Goal: Check status

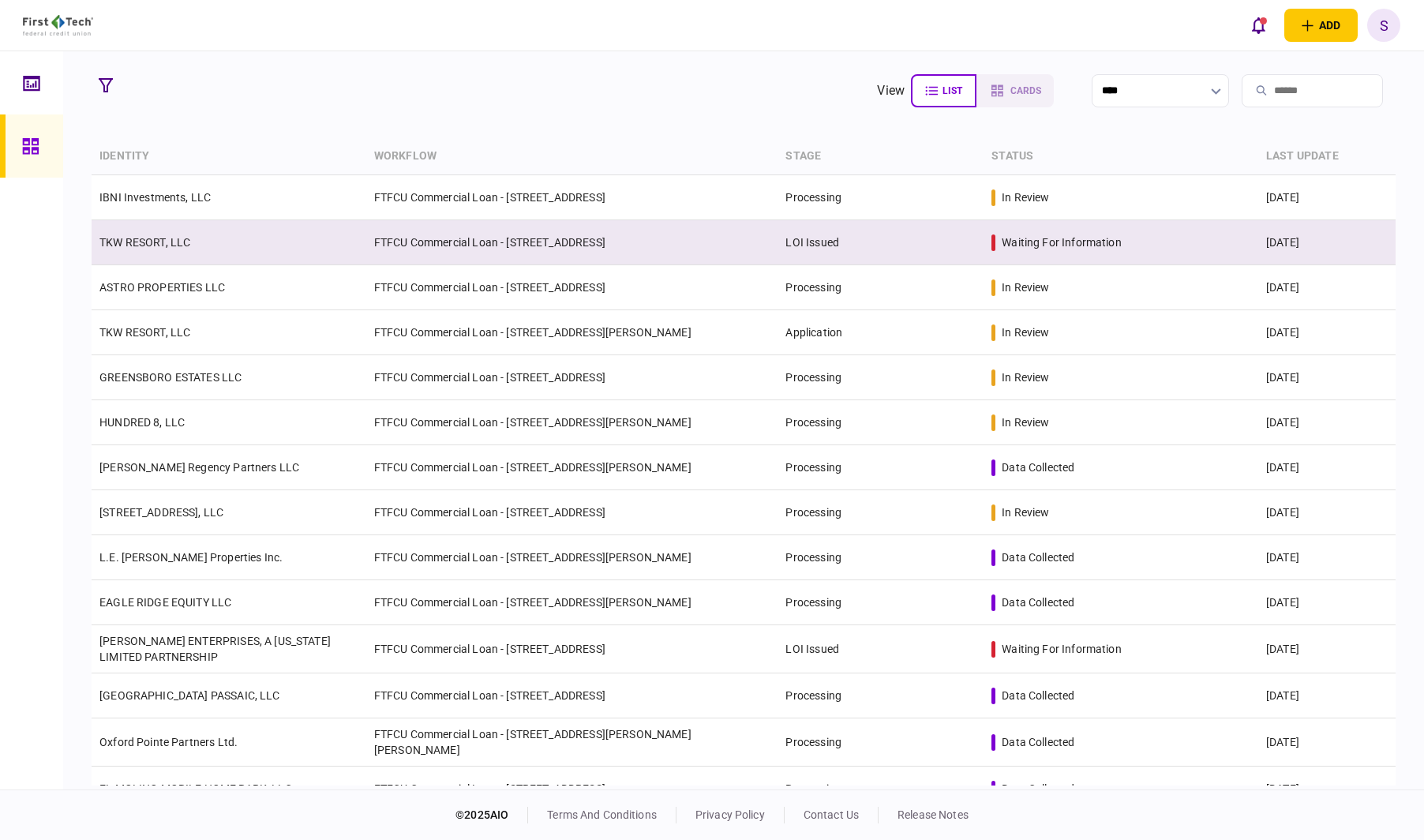
click at [427, 240] on td "FTFCU Commercial Loan - [STREET_ADDRESS]" at bounding box center [572, 243] width 412 height 45
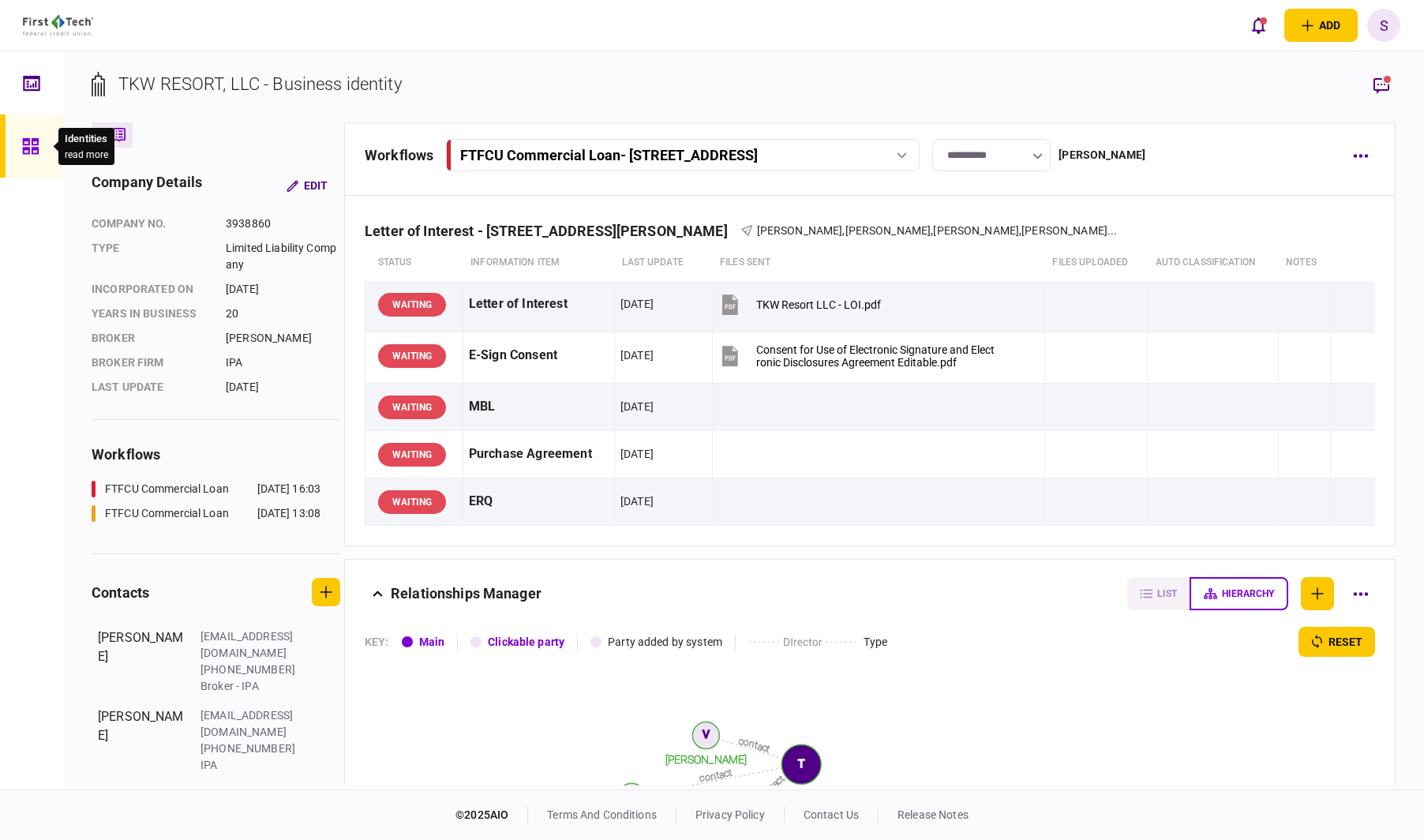
click at [35, 145] on icon at bounding box center [31, 146] width 18 height 18
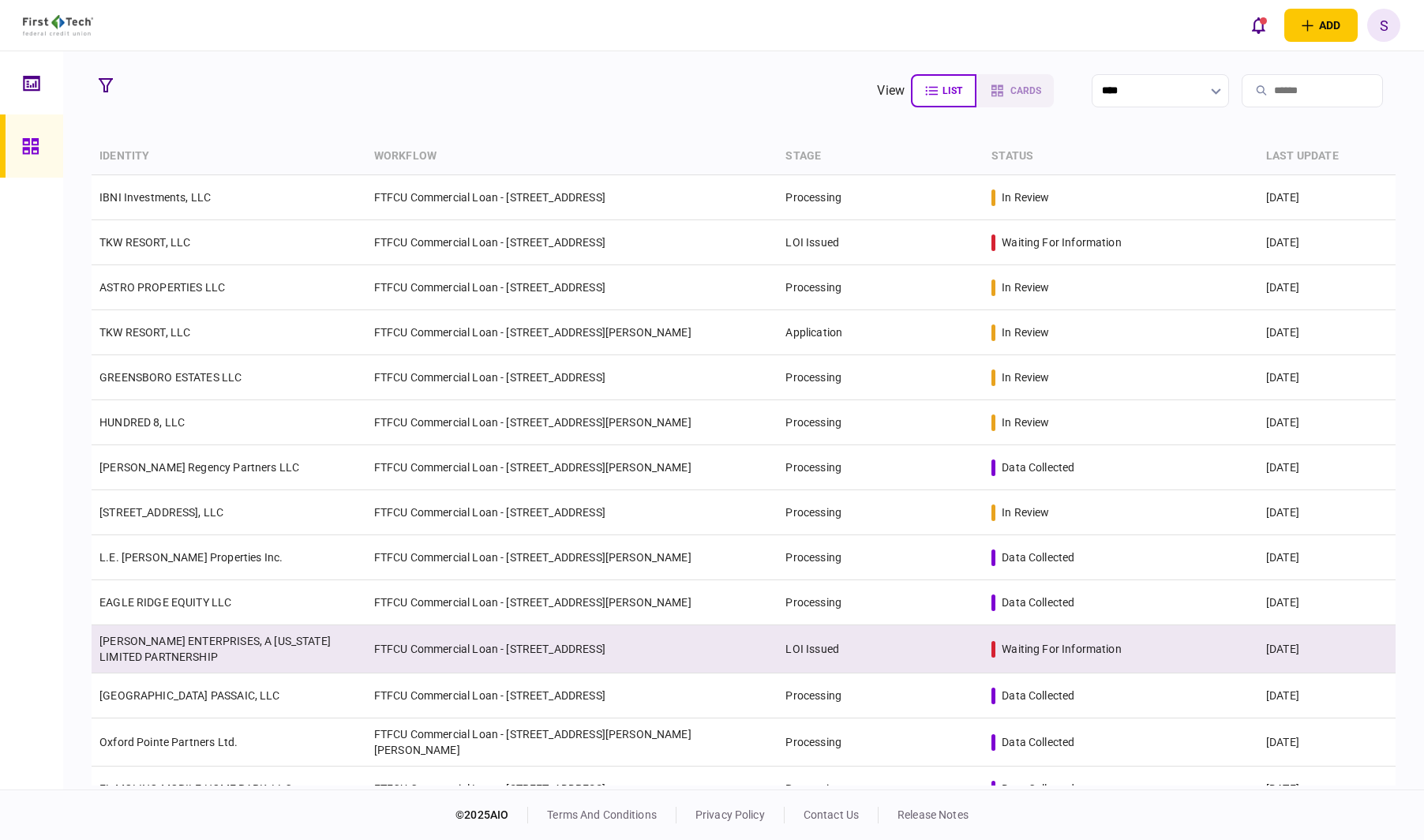
click at [790, 648] on td "LOI Issued" at bounding box center [880, 649] width 206 height 48
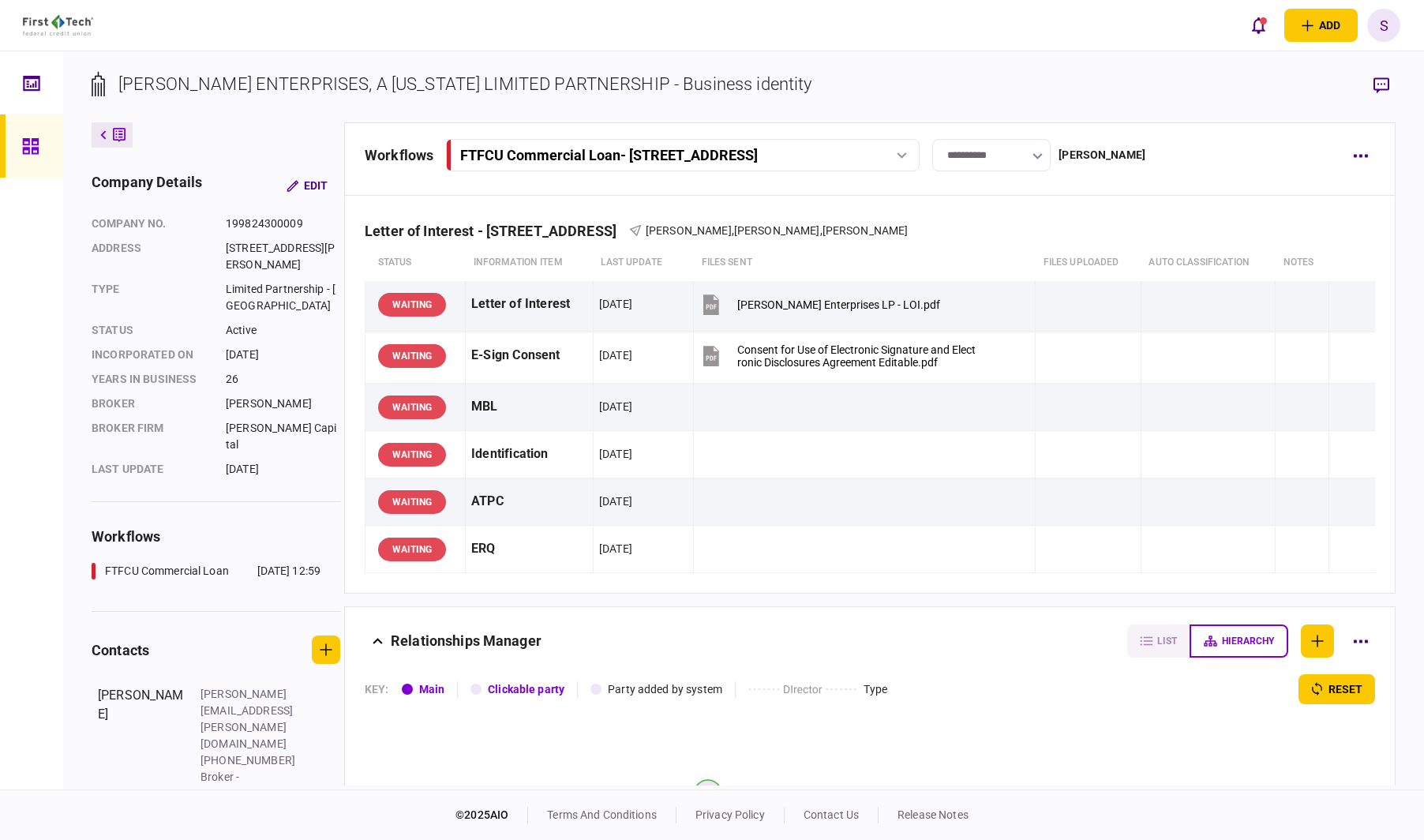
click at [1051, 153] on input "**********" at bounding box center [991, 155] width 119 height 33
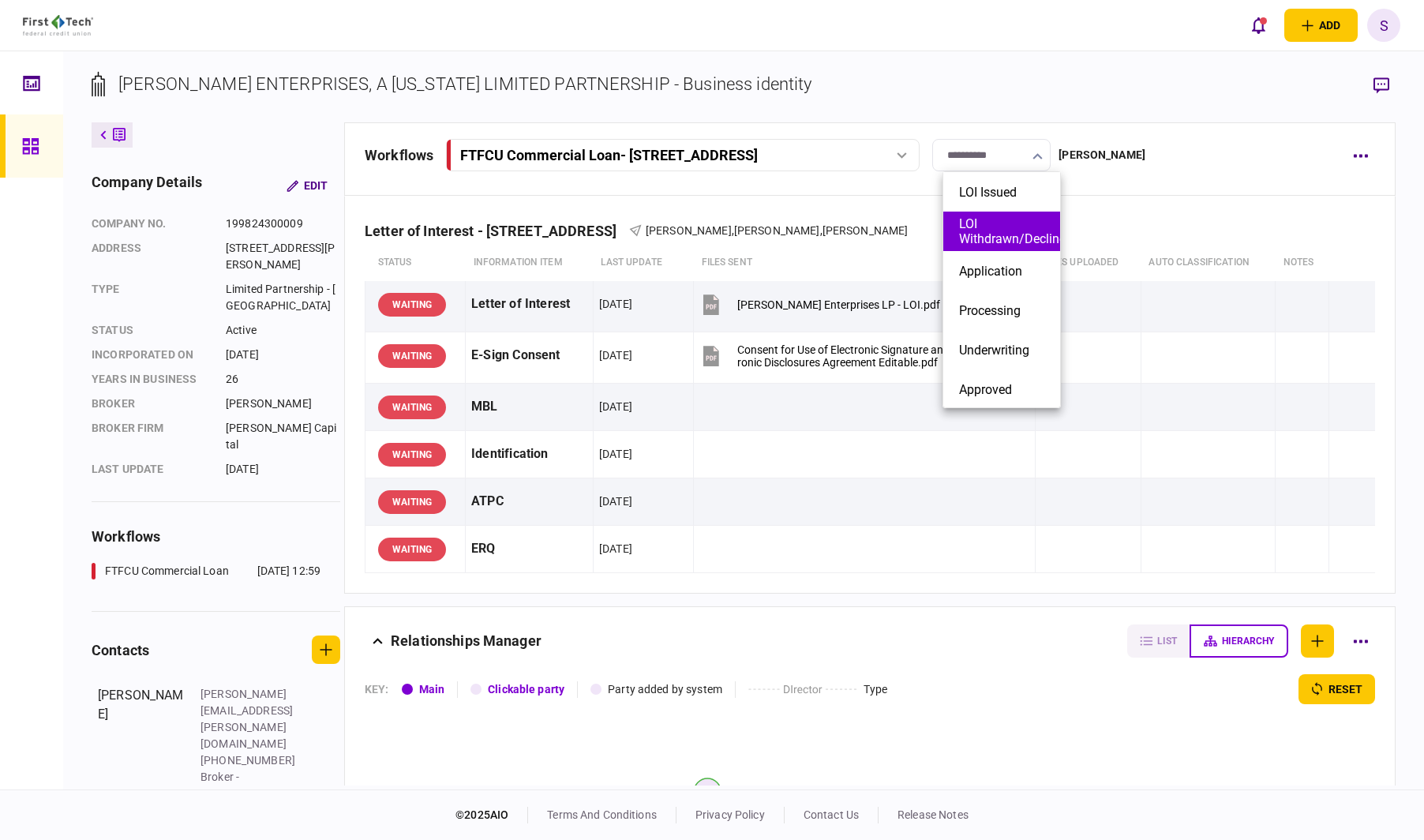
click at [1024, 232] on button "LOI Withdrawn/Declined" at bounding box center [1001, 231] width 85 height 30
type input "**********"
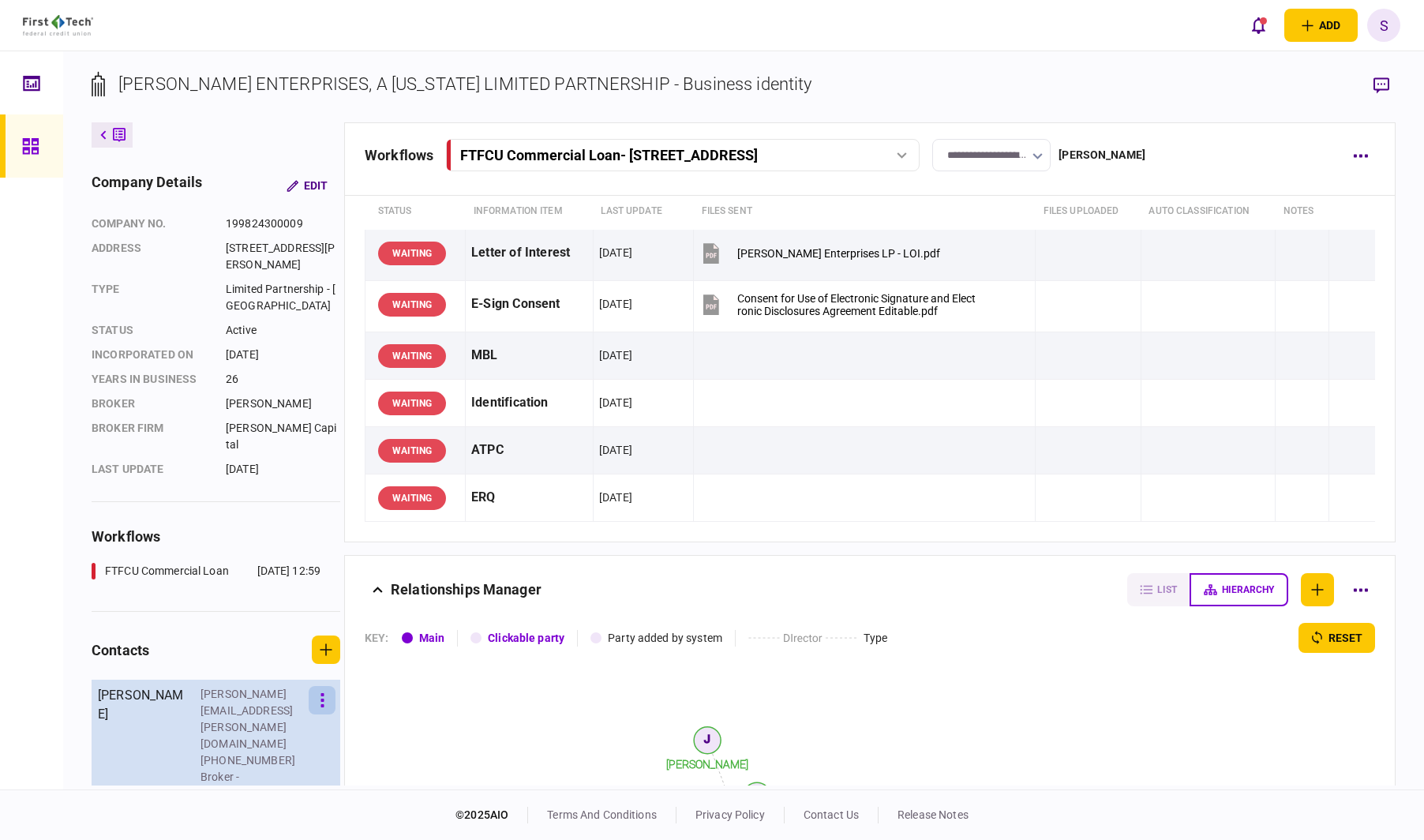
scroll to position [79, 0]
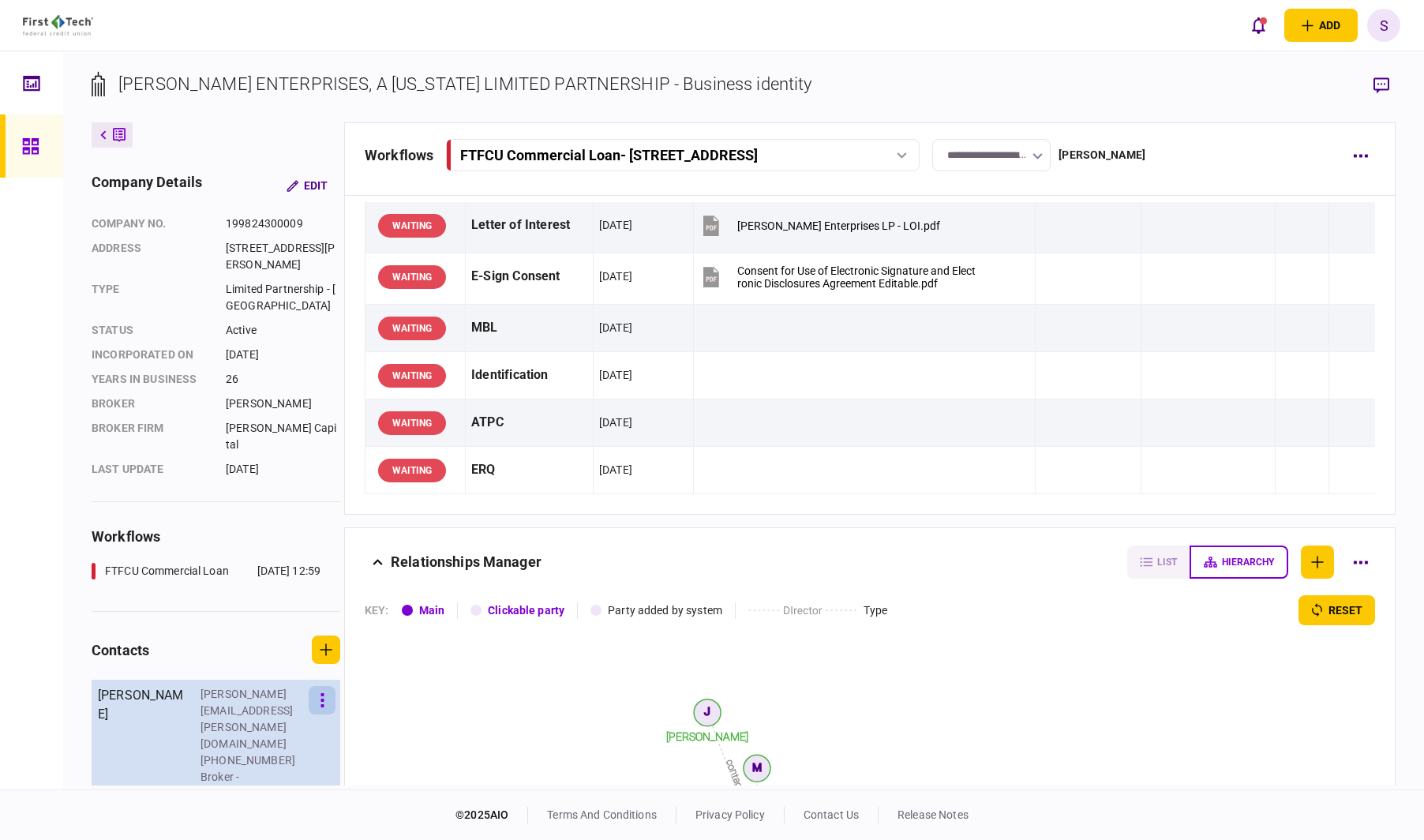
click at [327, 686] on button "button" at bounding box center [322, 700] width 27 height 29
click at [327, 676] on button "Edit" at bounding box center [400, 685] width 166 height 30
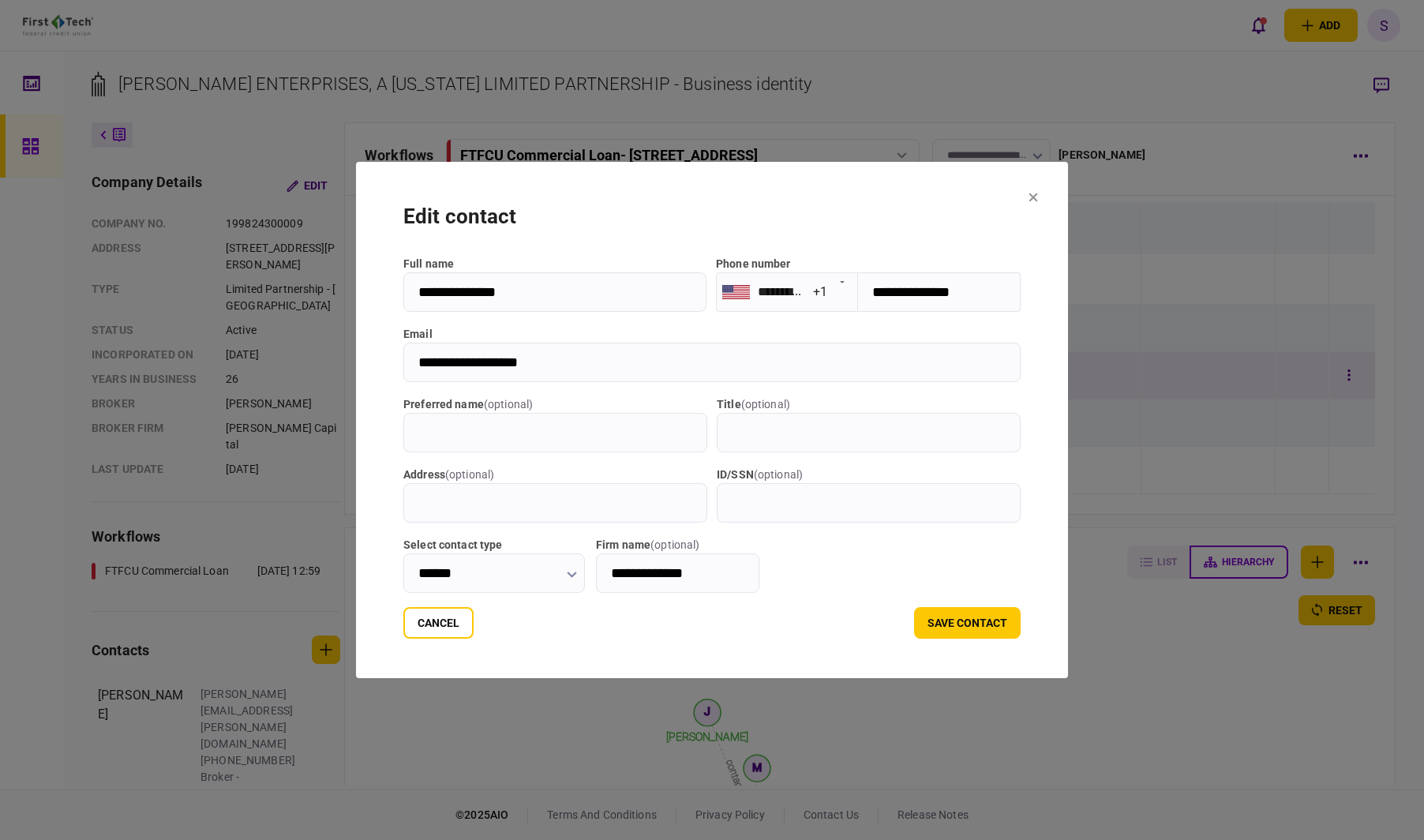
drag, startPoint x: 455, startPoint y: 628, endPoint x: 760, endPoint y: 367, distance: 401.4
click at [454, 628] on button "Cancel" at bounding box center [437, 623] width 70 height 32
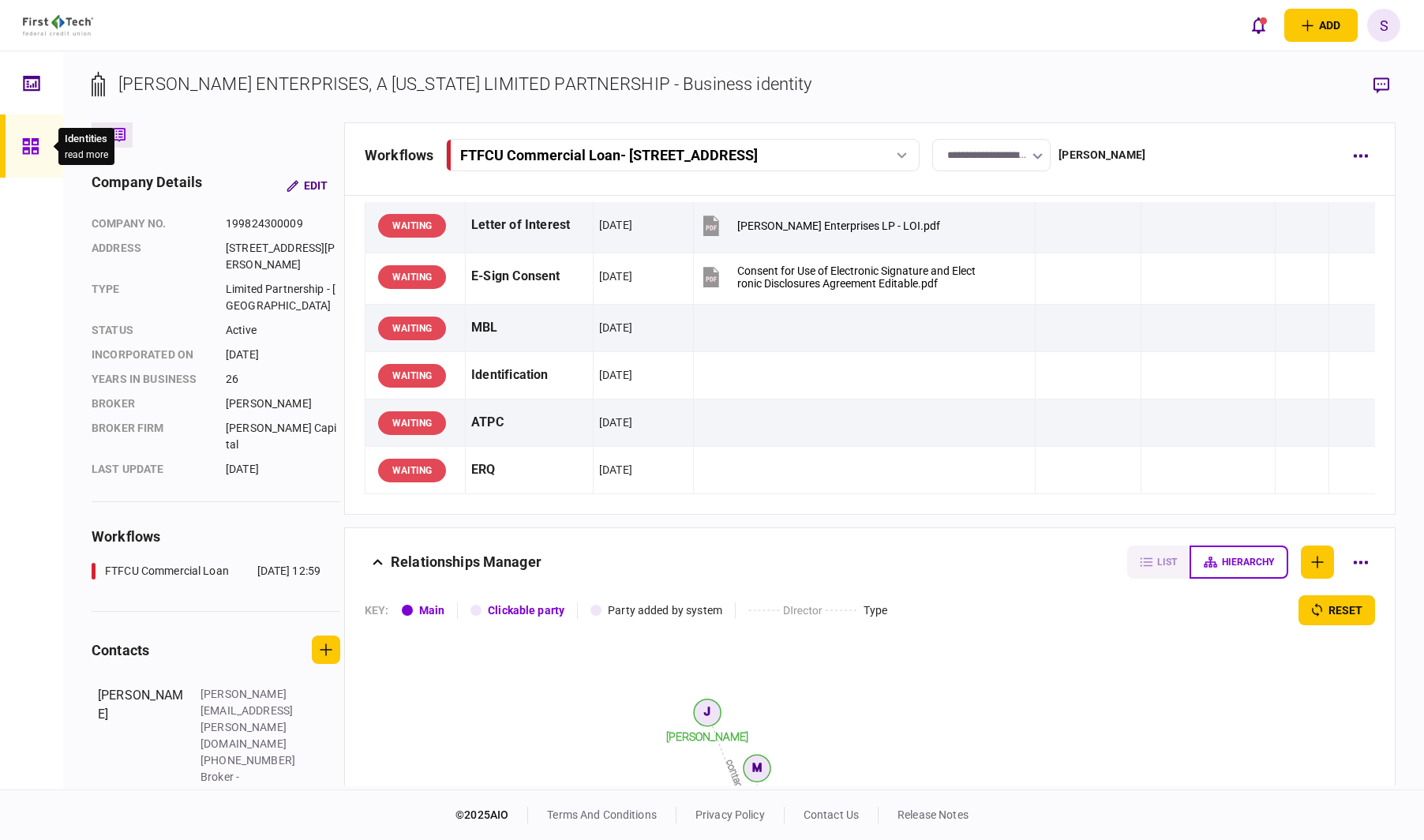
click at [38, 155] on div at bounding box center [35, 146] width 26 height 63
